Goal: Task Accomplishment & Management: Use online tool/utility

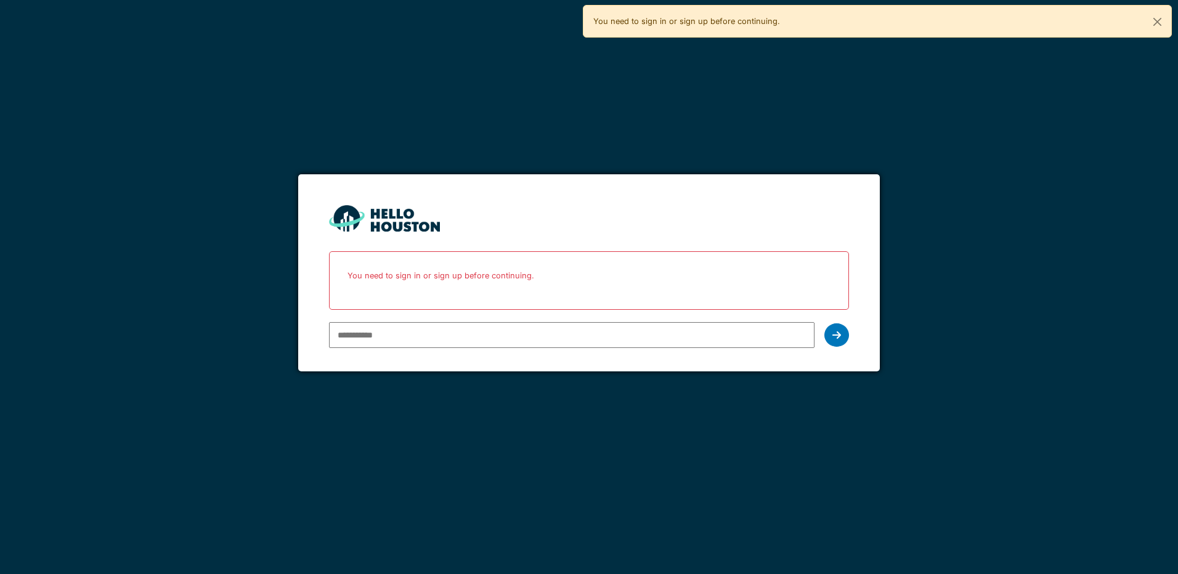
type input "**********"
click at [833, 340] on icon at bounding box center [837, 335] width 9 height 10
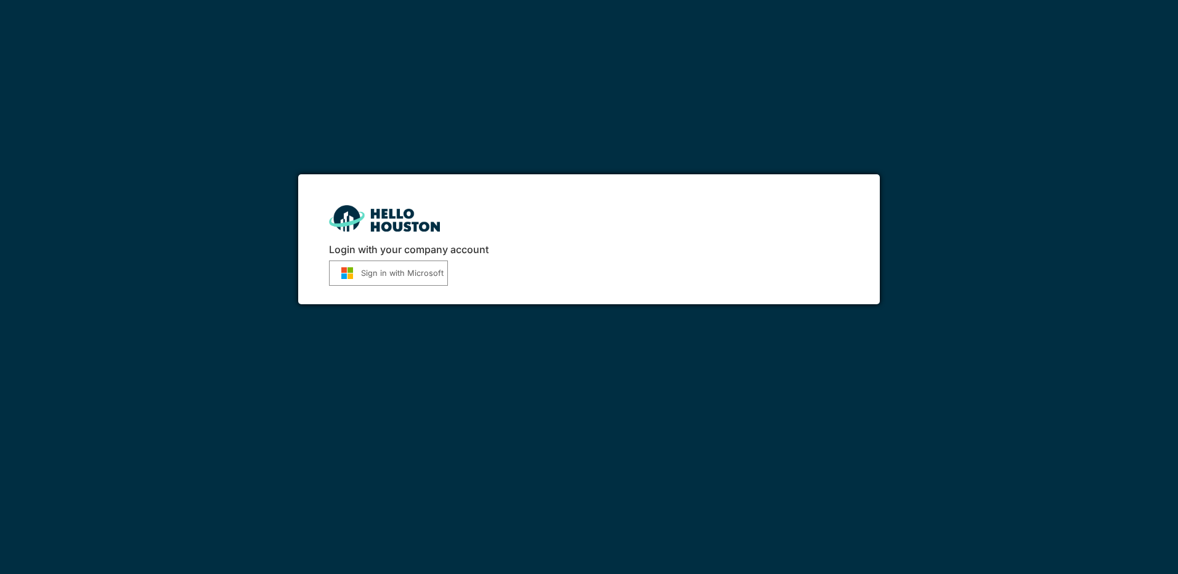
click at [430, 267] on button "Sign in with Microsoft" at bounding box center [388, 273] width 119 height 25
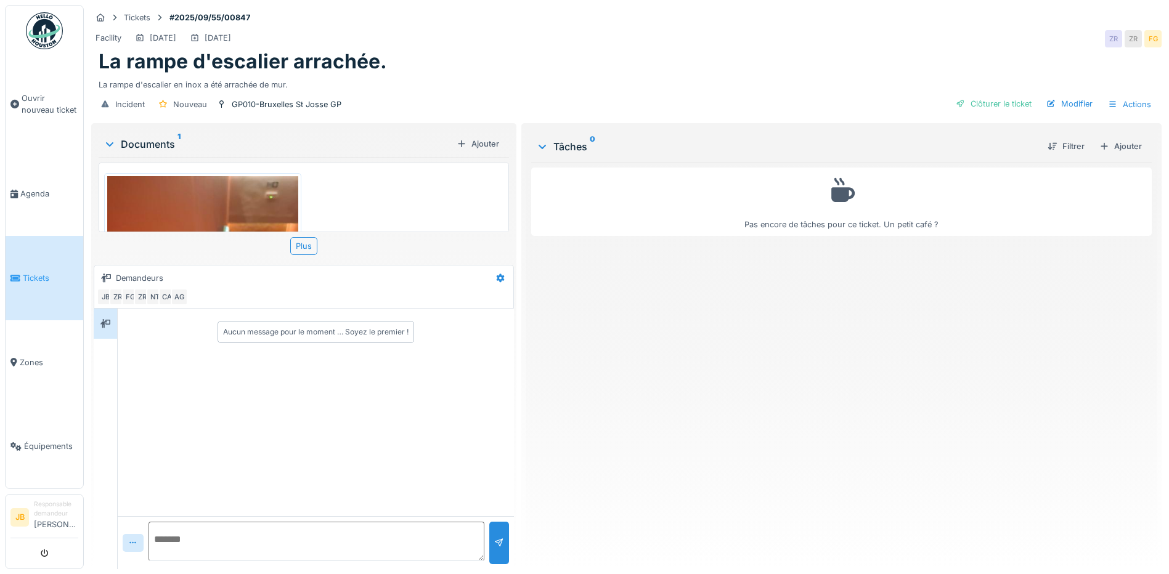
click at [227, 206] on img at bounding box center [202, 303] width 191 height 255
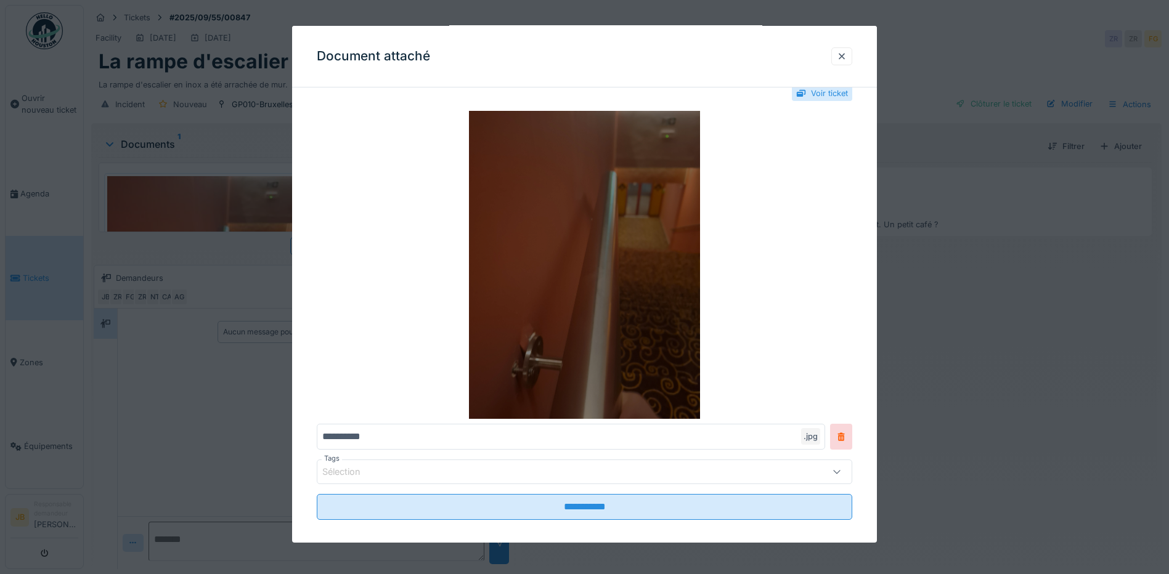
scroll to position [33, 0]
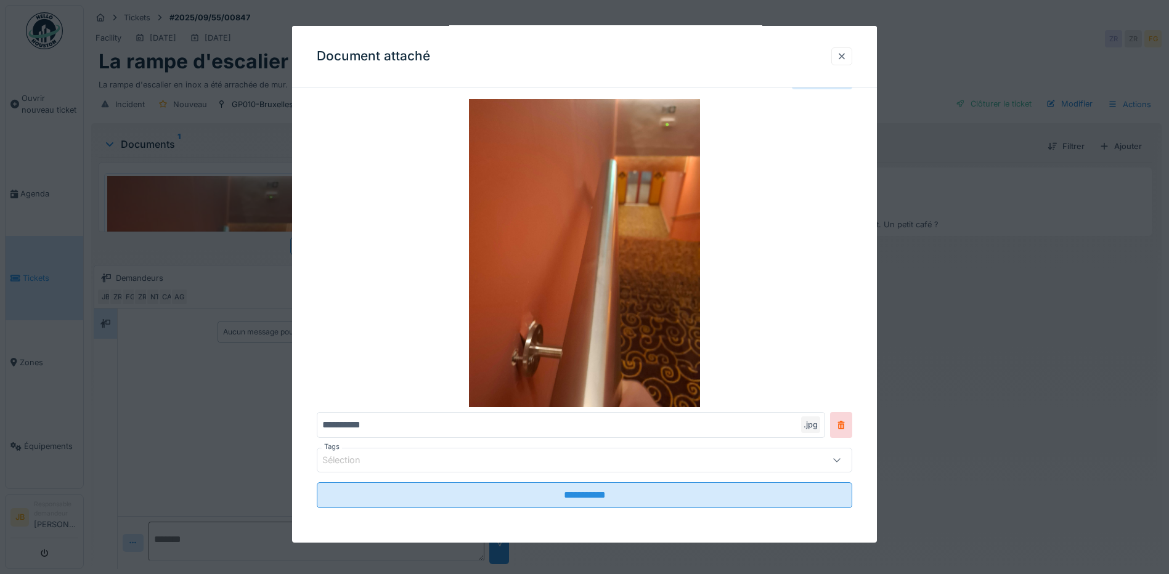
click at [841, 63] on div at bounding box center [841, 56] width 21 height 18
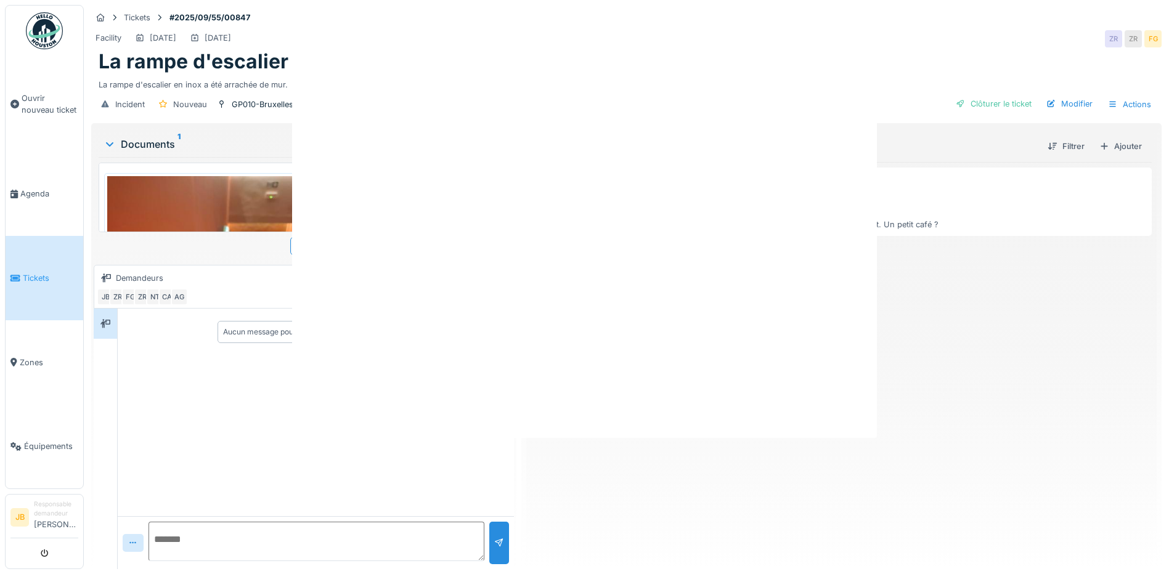
scroll to position [0, 0]
